Goal: Answer question/provide support

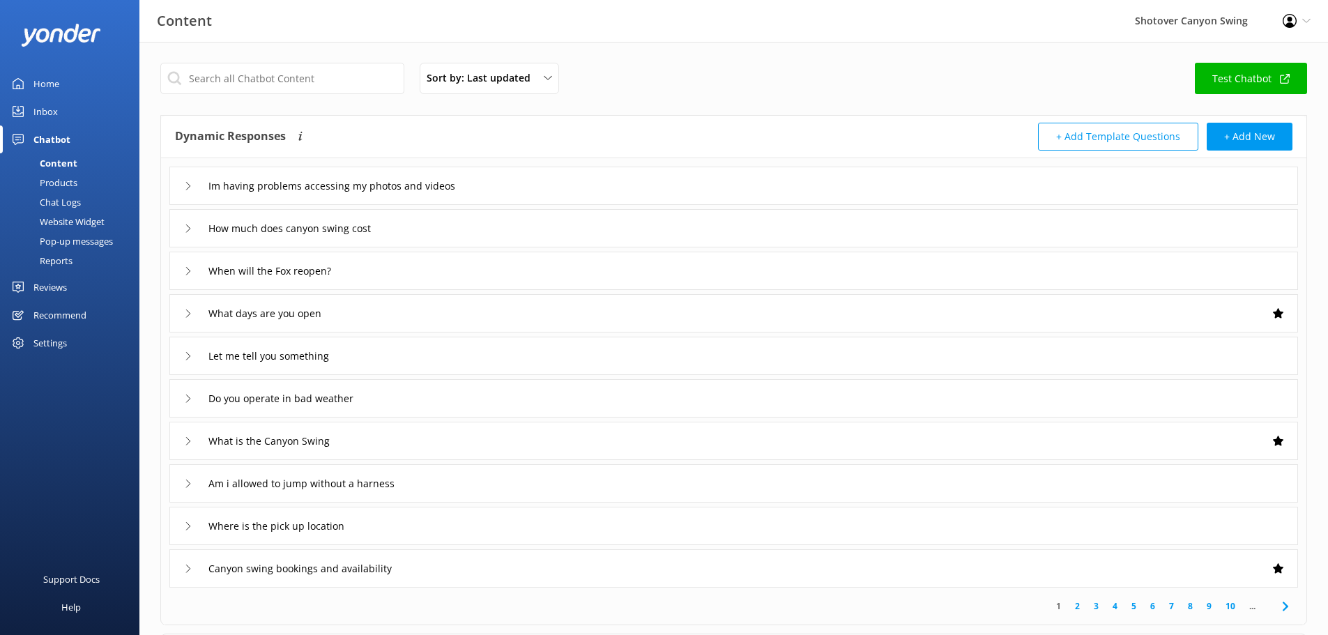
click at [52, 283] on div "Reviews" at bounding box center [49, 287] width 33 height 28
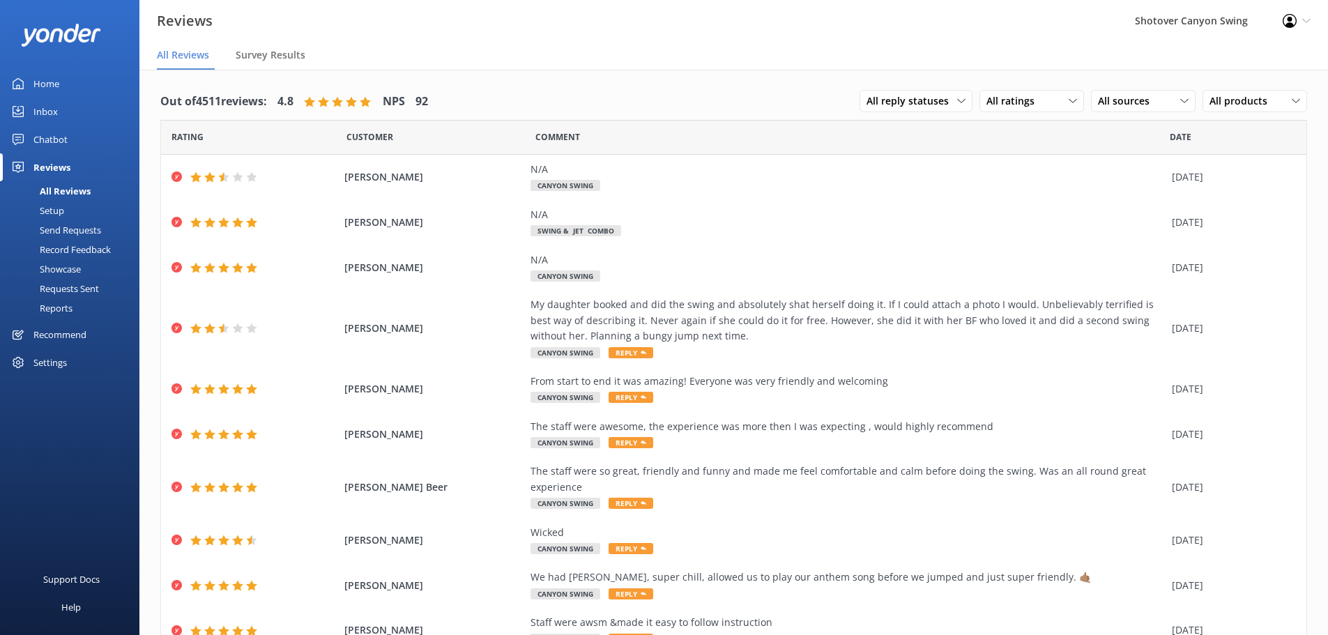
click at [93, 86] on link "Home" at bounding box center [69, 84] width 139 height 28
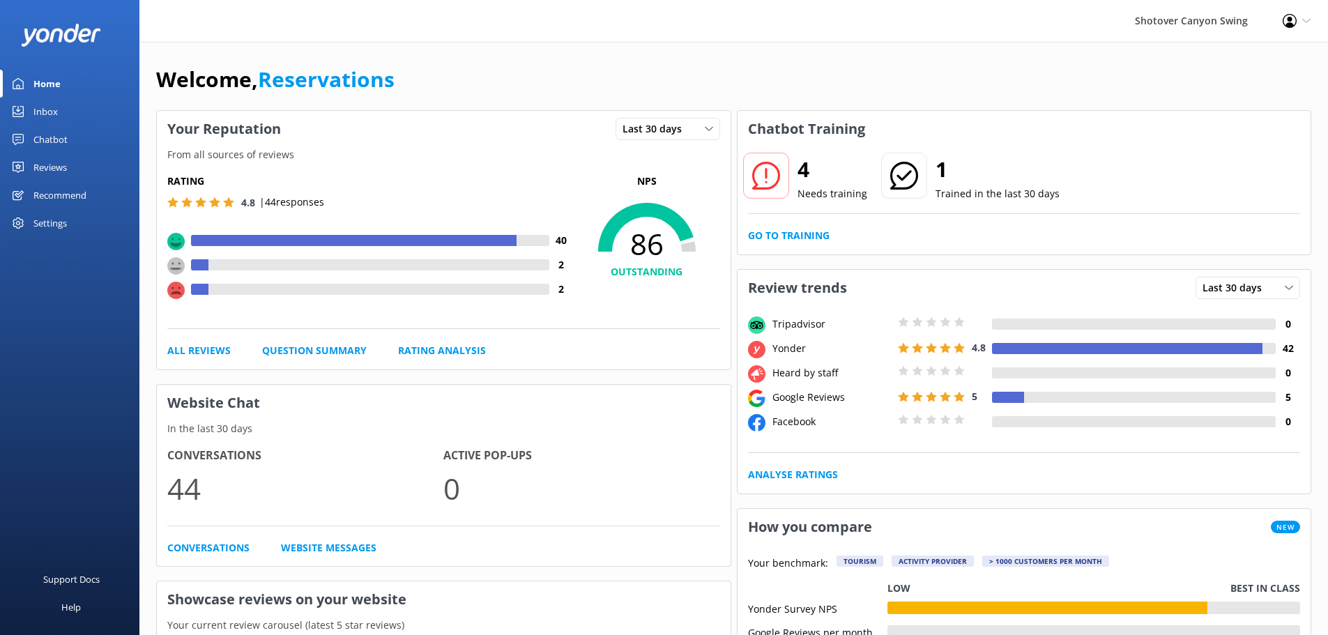
click at [176, 293] on use at bounding box center [175, 290] width 17 height 17
click at [218, 290] on div at bounding box center [378, 289] width 340 height 11
click at [666, 254] on span "86" at bounding box center [647, 244] width 146 height 35
click at [915, 170] on div at bounding box center [904, 176] width 46 height 46
click at [774, 180] on icon at bounding box center [766, 176] width 28 height 28
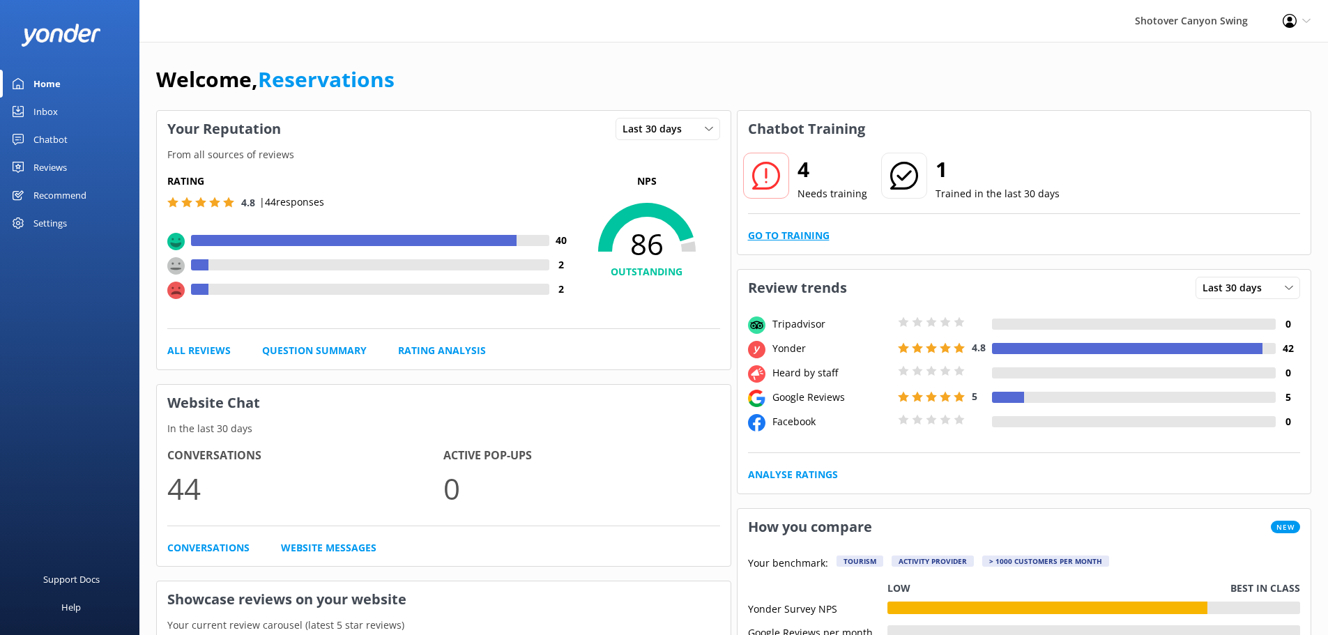
click at [800, 233] on link "Go to Training" at bounding box center [789, 235] width 82 height 15
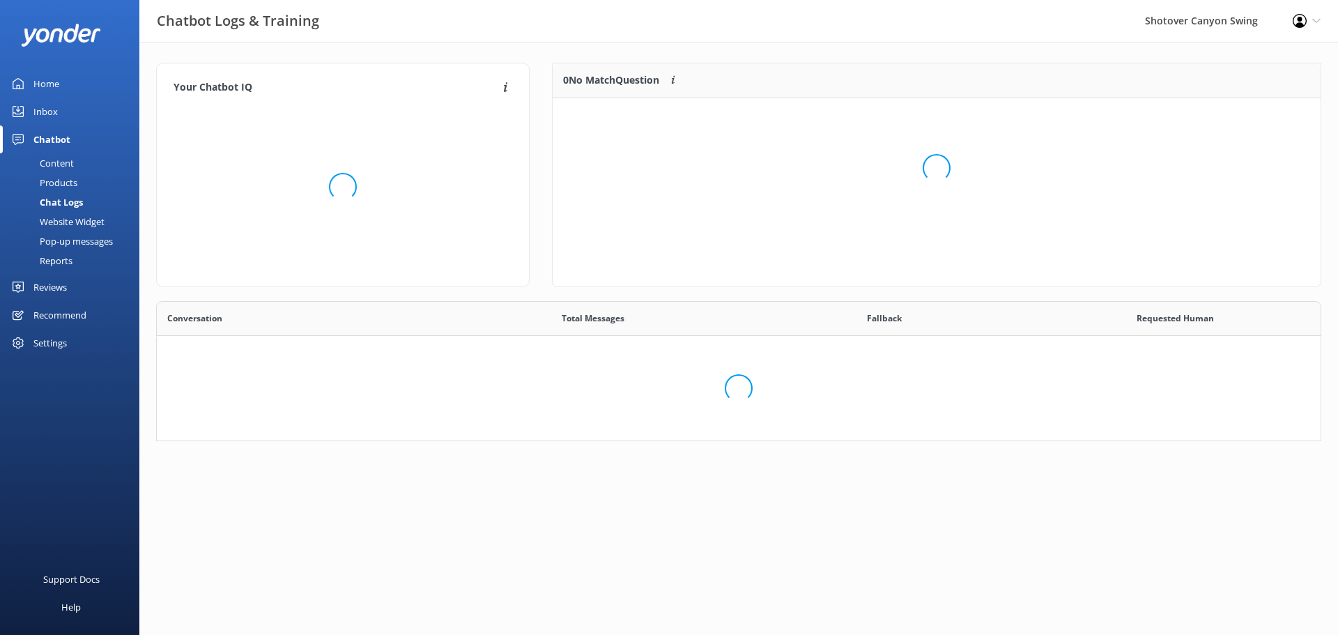
scroll to position [478, 1143]
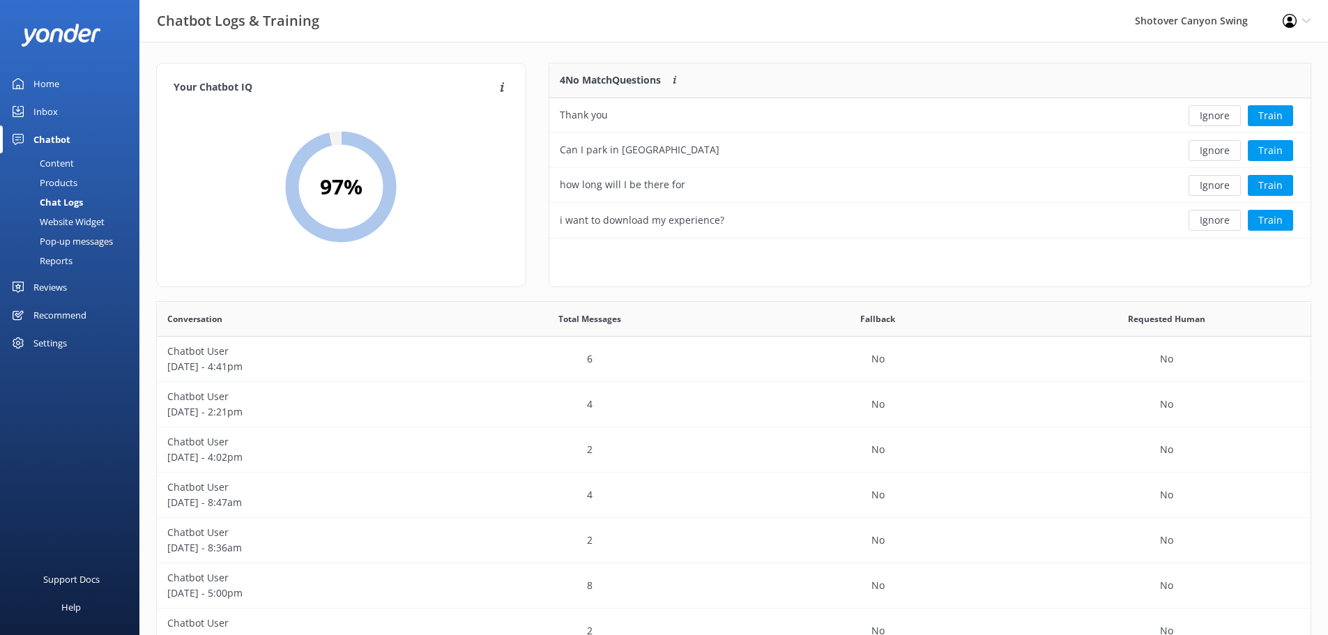
drag, startPoint x: 807, startPoint y: 297, endPoint x: 1138, endPoint y: 79, distance: 396.2
click at [1138, 79] on div "4 No Match Questions Customers sometimes ask questions that don't fully match a…" at bounding box center [852, 80] width 606 height 35
click at [1274, 188] on button "Train" at bounding box center [1270, 185] width 45 height 21
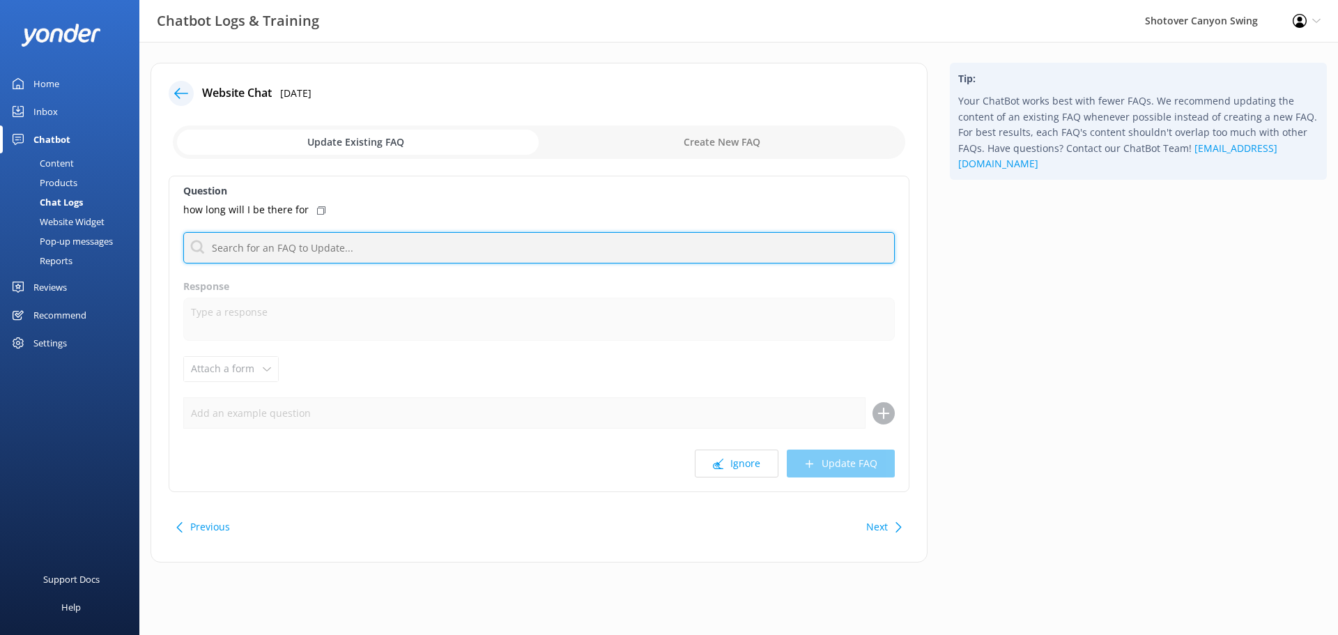
click at [310, 238] on input "text" at bounding box center [539, 247] width 712 height 31
